Goal: Information Seeking & Learning: Check status

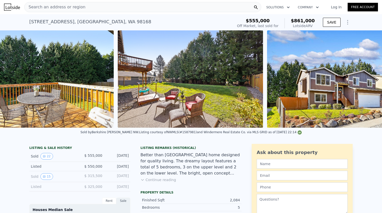
scroll to position [0, 3106]
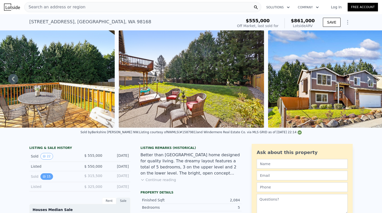
click at [49, 174] on button "15" at bounding box center [46, 176] width 12 height 7
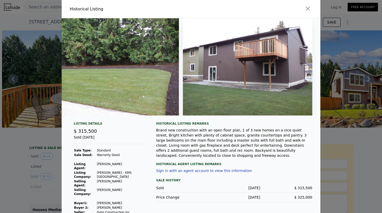
scroll to position [0, 1824]
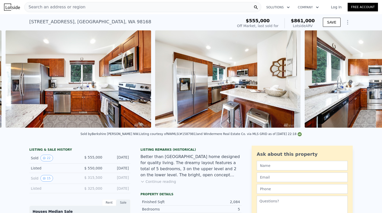
scroll to position [0, 830]
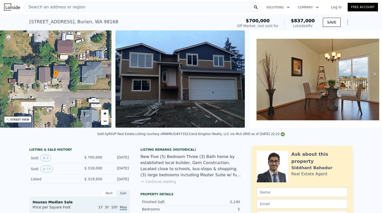
scroll to position [0, 231]
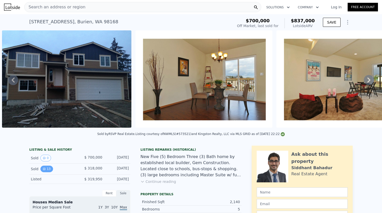
click at [47, 170] on button "13" at bounding box center [46, 168] width 12 height 7
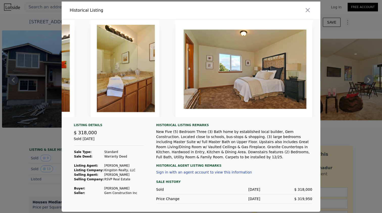
scroll to position [0, 1462]
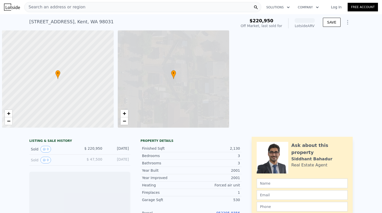
scroll to position [0, 2]
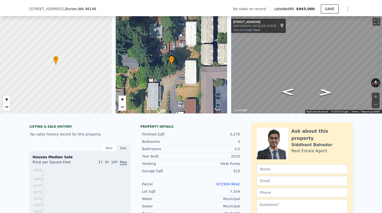
scroll to position [27, 0]
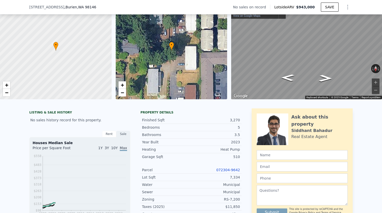
click at [223, 170] on link "072304-9642" at bounding box center [228, 170] width 24 height 4
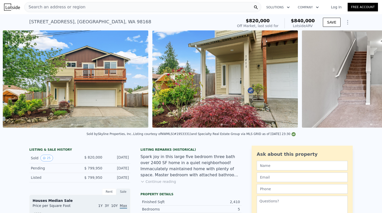
scroll to position [0, 231]
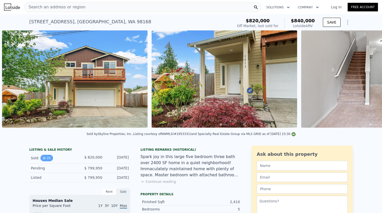
click at [49, 160] on button "25" at bounding box center [46, 157] width 12 height 7
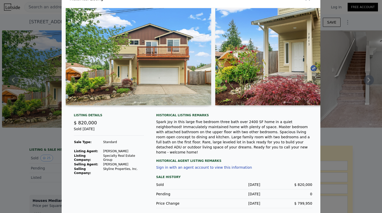
scroll to position [10, 0]
click at [48, 166] on div at bounding box center [191, 106] width 382 height 213
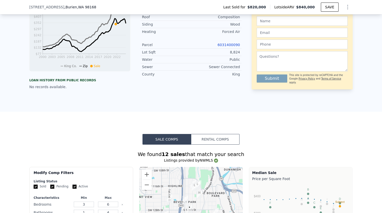
scroll to position [157, 0]
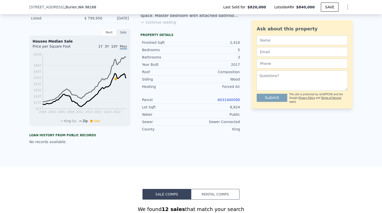
click at [233, 100] on link "6031400090" at bounding box center [229, 100] width 22 height 4
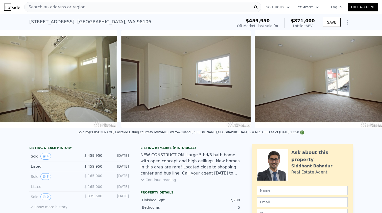
scroll to position [0, 383]
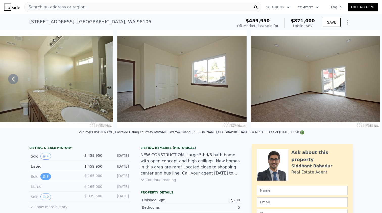
click at [48, 178] on button "8" at bounding box center [45, 176] width 11 height 7
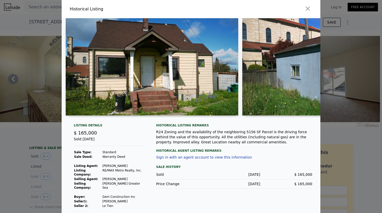
click at [35, 171] on div at bounding box center [191, 106] width 382 height 213
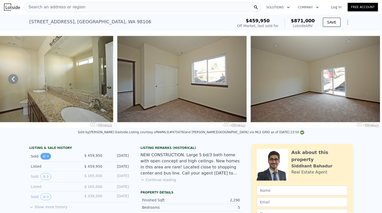
click at [47, 154] on button "4" at bounding box center [45, 156] width 11 height 7
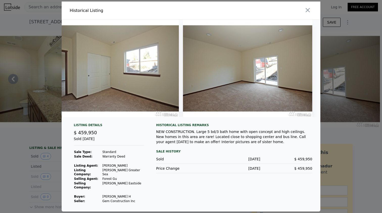
scroll to position [0, 283]
